Goal: Task Accomplishment & Management: Use online tool/utility

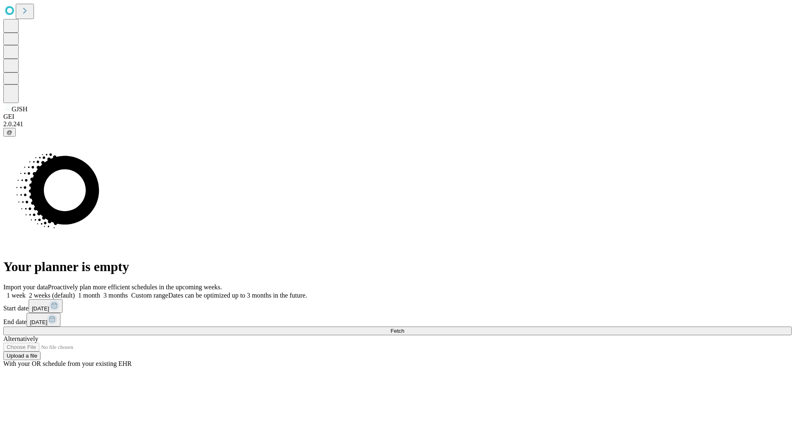
click at [404, 328] on span "Fetch" at bounding box center [398, 331] width 14 height 6
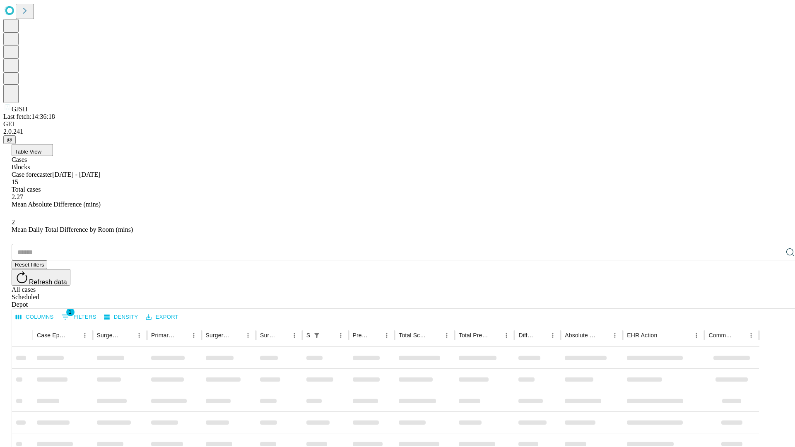
click at [774, 301] on div "Depot" at bounding box center [406, 304] width 789 height 7
